Goal: Information Seeking & Learning: Learn about a topic

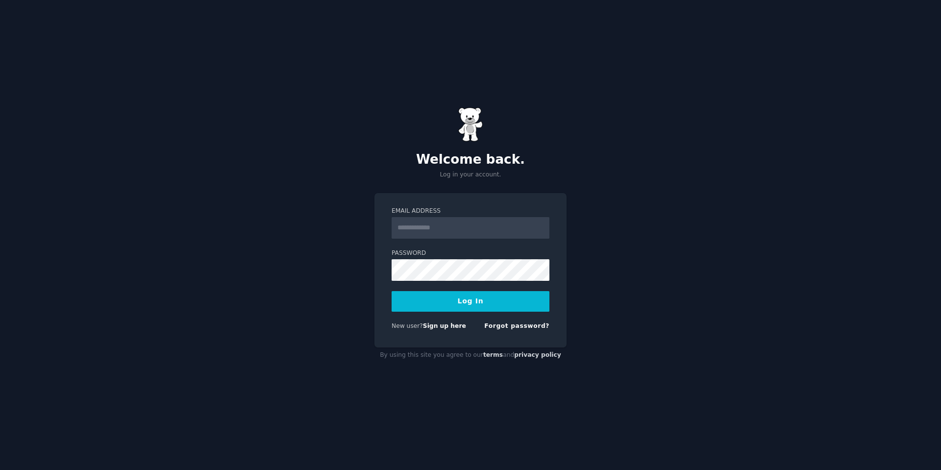
click at [449, 224] on input "Email Address" at bounding box center [471, 228] width 158 height 22
click at [0, 470] on com-1password-button at bounding box center [0, 470] width 0 height 0
click at [613, 223] on div "Welcome back. Log in your account. Email Address Password Log In New user? Sign…" at bounding box center [470, 235] width 941 height 470
click at [437, 230] on input "Email Address" at bounding box center [471, 228] width 158 height 22
click at [646, 209] on div "Welcome back. Log in your account. Email Address Password Log In New user? Sign…" at bounding box center [470, 235] width 941 height 470
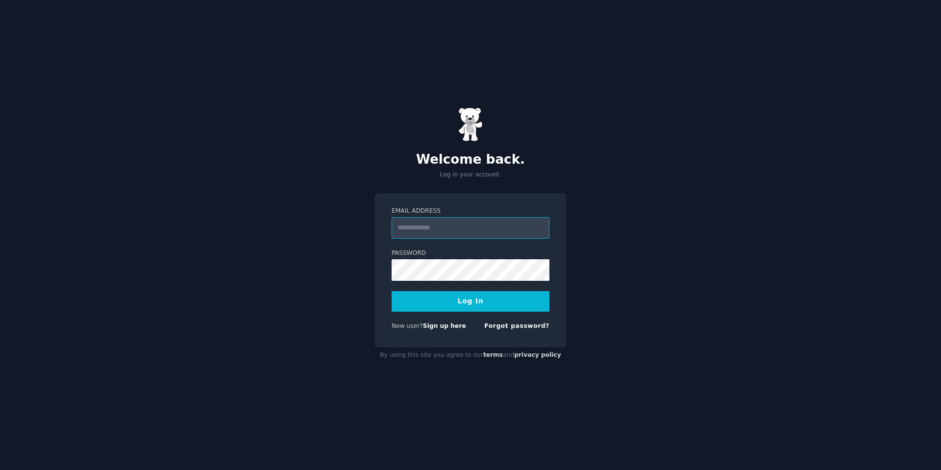
click at [468, 226] on input "Email Address" at bounding box center [471, 228] width 158 height 22
type input "**********"
click at [445, 300] on div "Logging In..." at bounding box center [471, 301] width 158 height 21
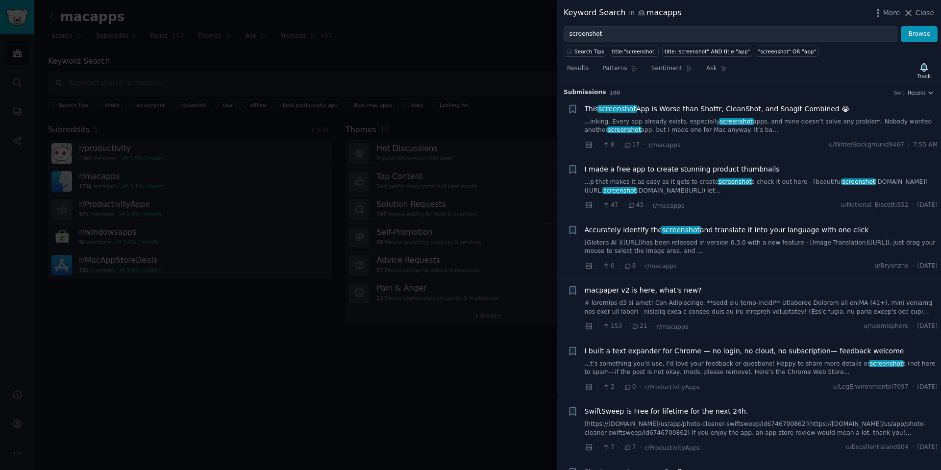
click at [707, 169] on span "I made a free app to create stunning product thumbnails" at bounding box center [682, 169] width 195 height 10
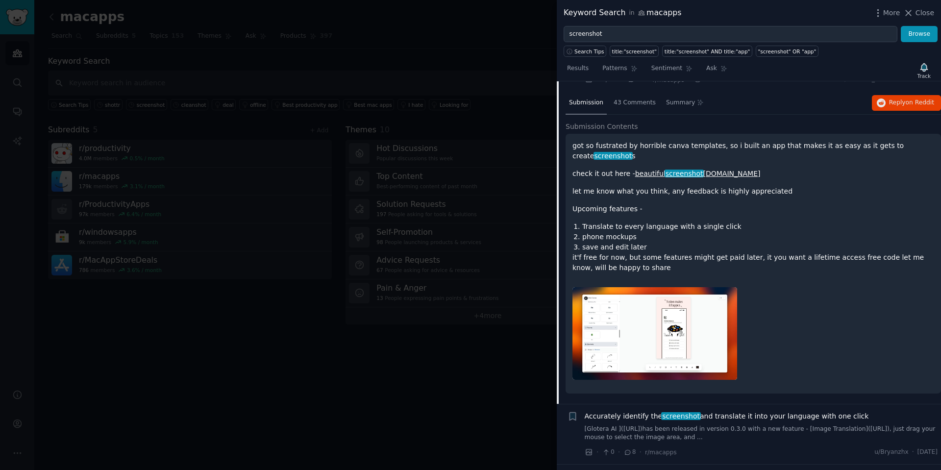
scroll to position [125, 0]
drag, startPoint x: 642, startPoint y: 106, endPoint x: 648, endPoint y: 109, distance: 6.6
click at [642, 106] on span "43 Comments" at bounding box center [635, 103] width 42 height 9
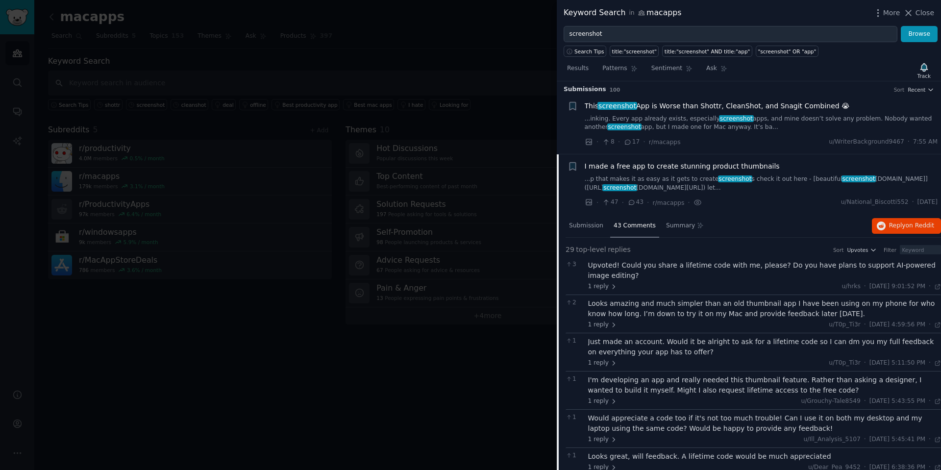
scroll to position [0, 0]
